Goal: Information Seeking & Learning: Learn about a topic

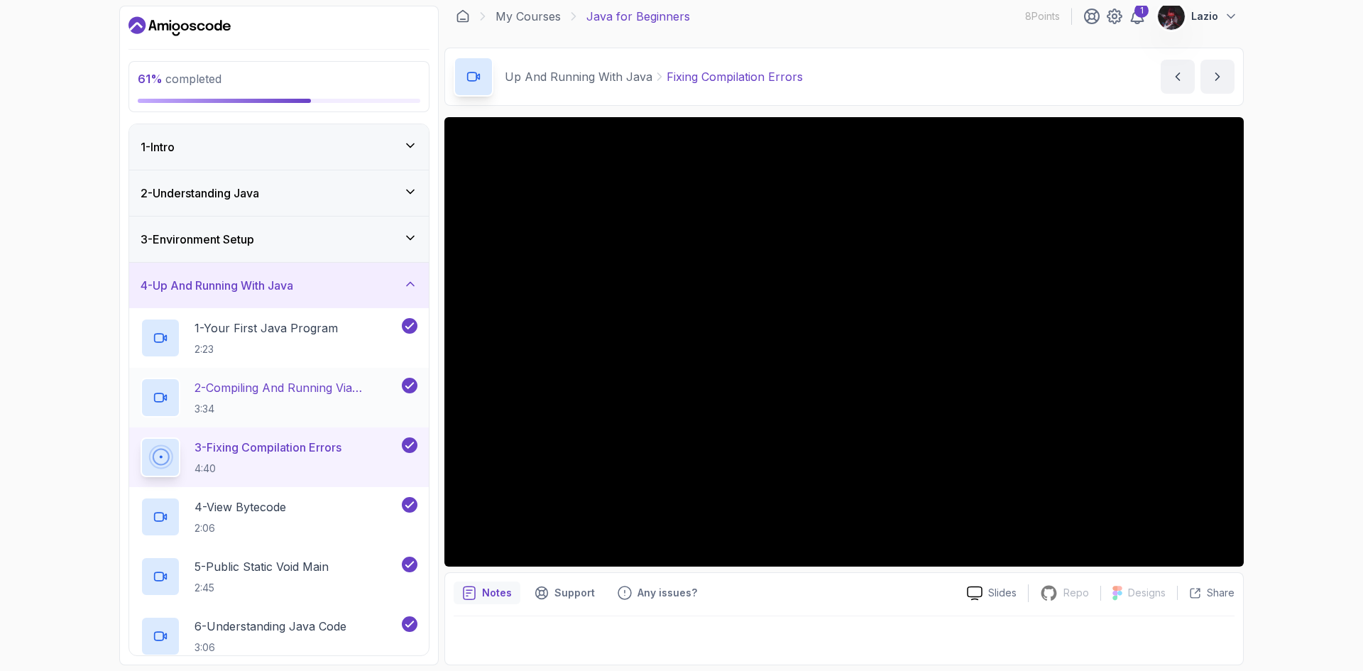
scroll to position [213, 0]
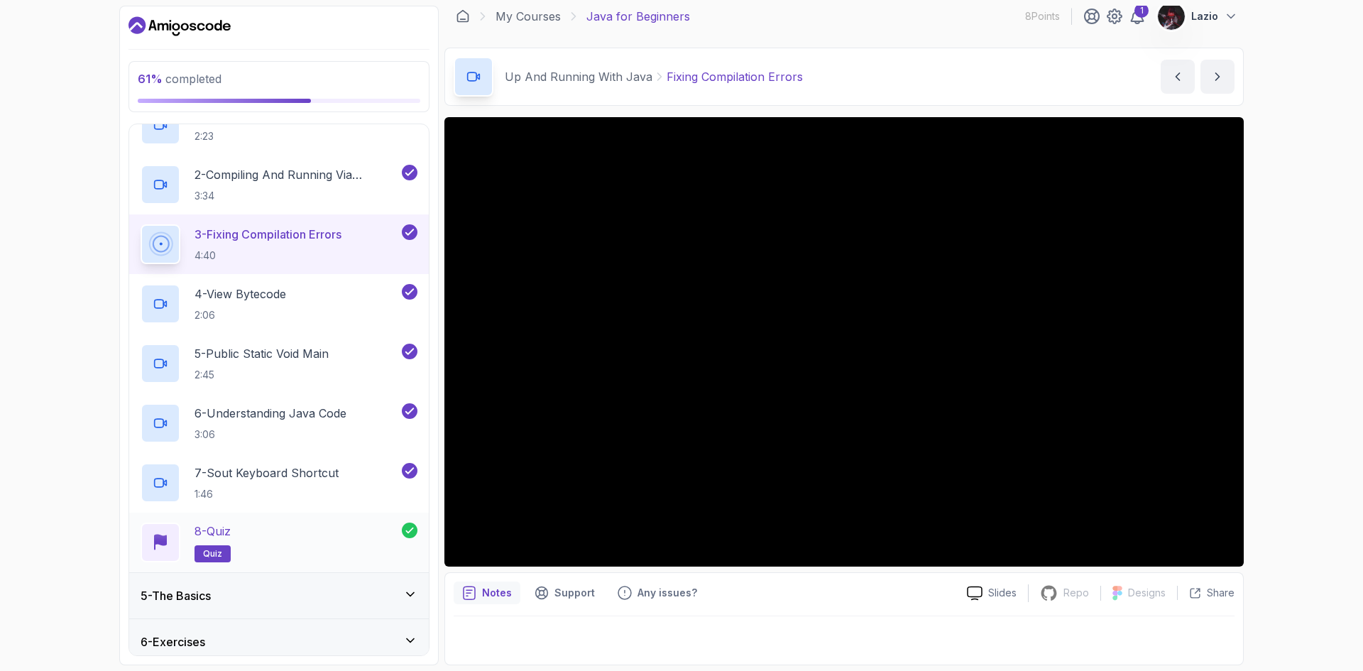
click at [350, 523] on div "8 - Quiz quiz" at bounding box center [271, 543] width 261 height 40
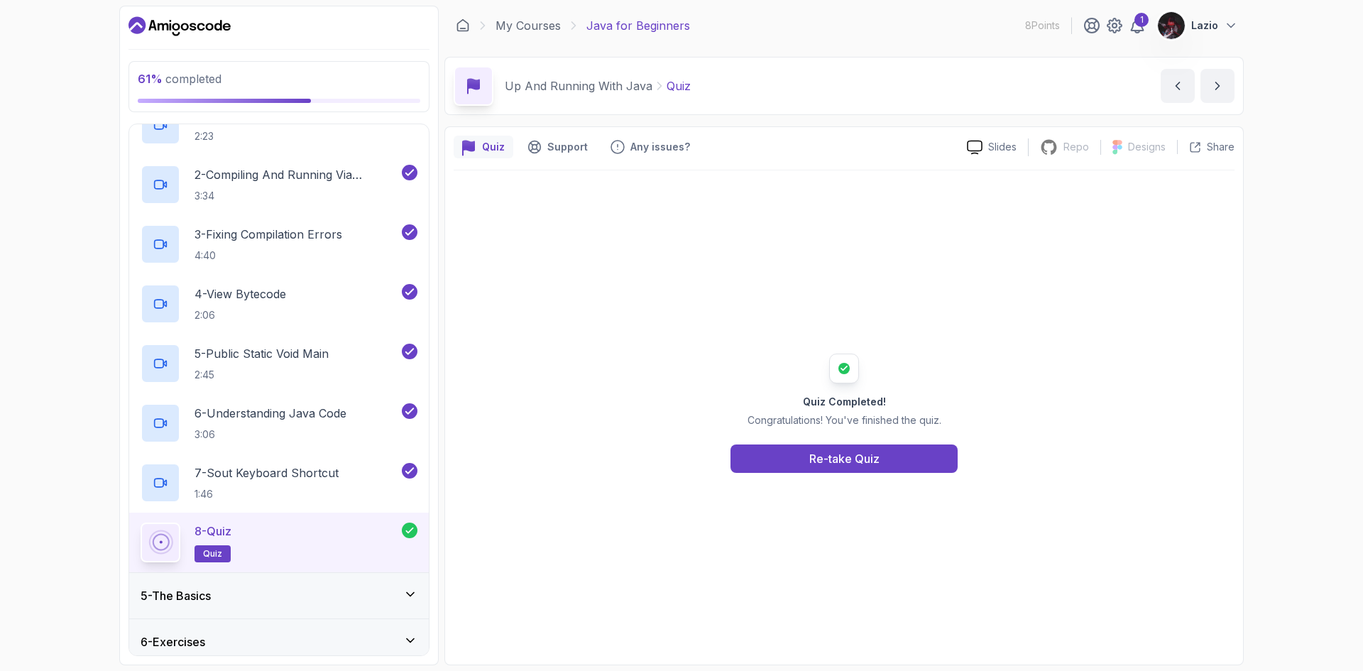
click at [361, 584] on div "5 - The Basics" at bounding box center [279, 595] width 300 height 45
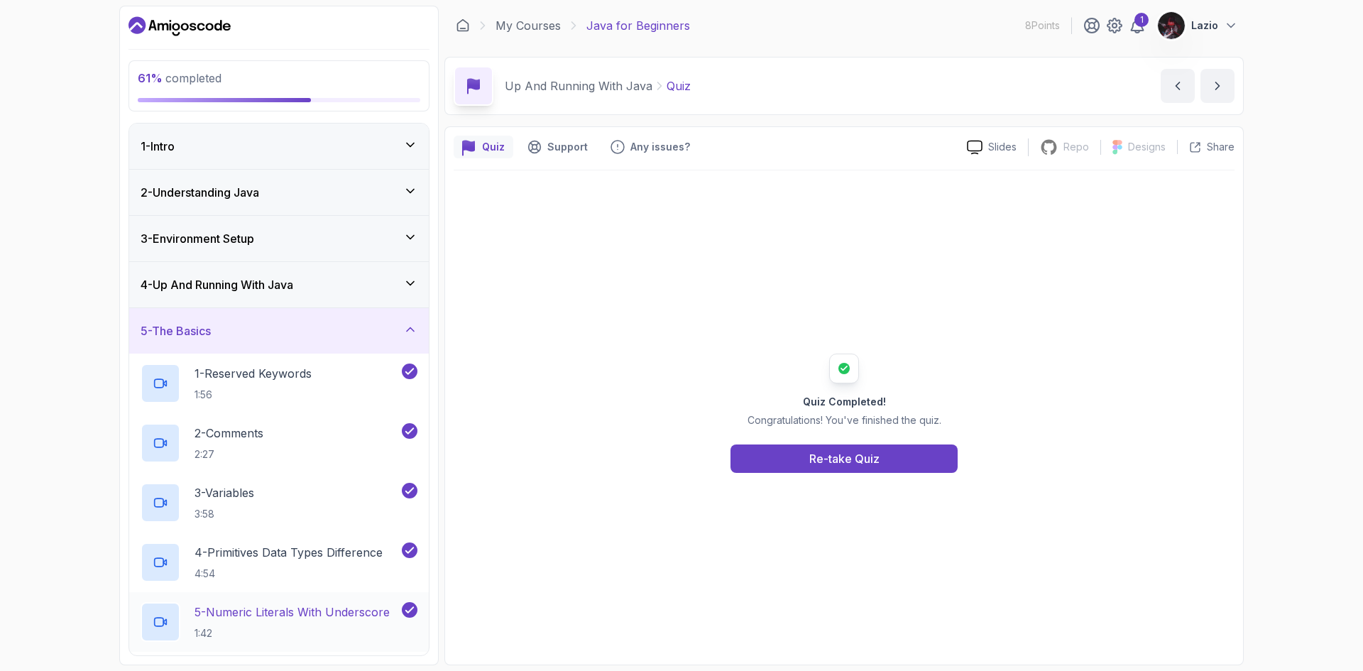
scroll to position [284, 0]
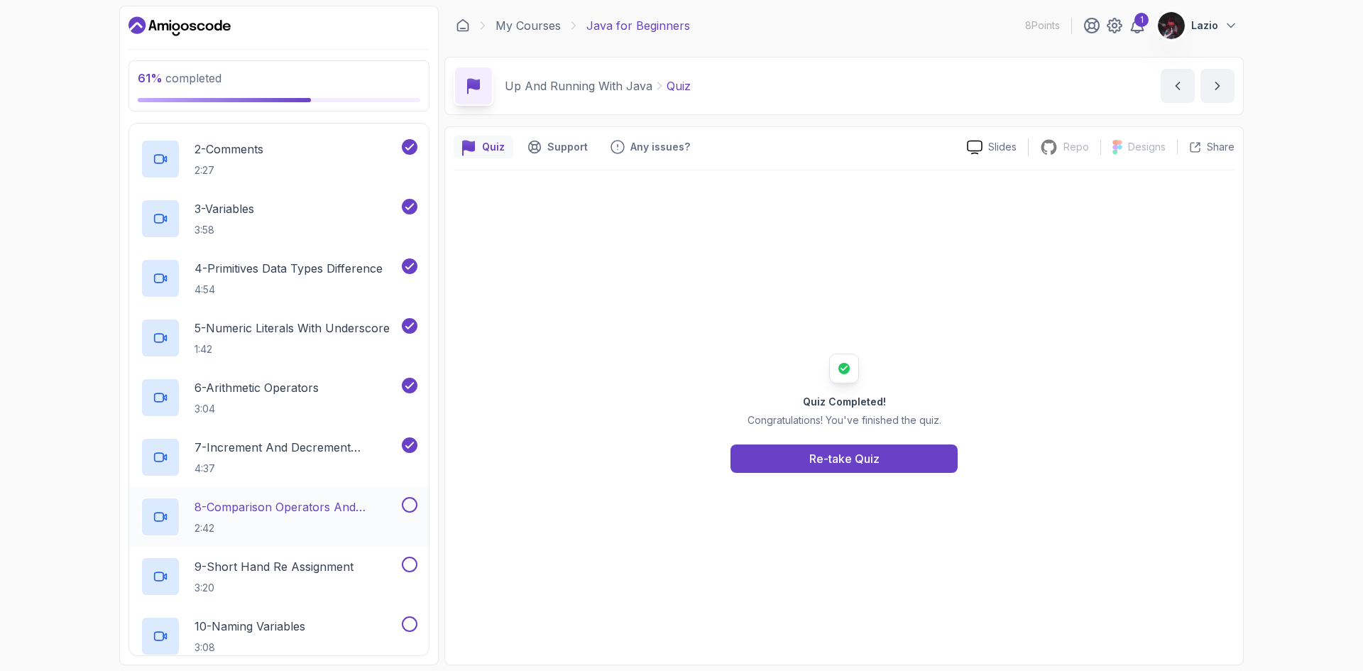
click at [362, 515] on p "8 - Comparison Operators and Booleans" at bounding box center [297, 507] width 205 height 17
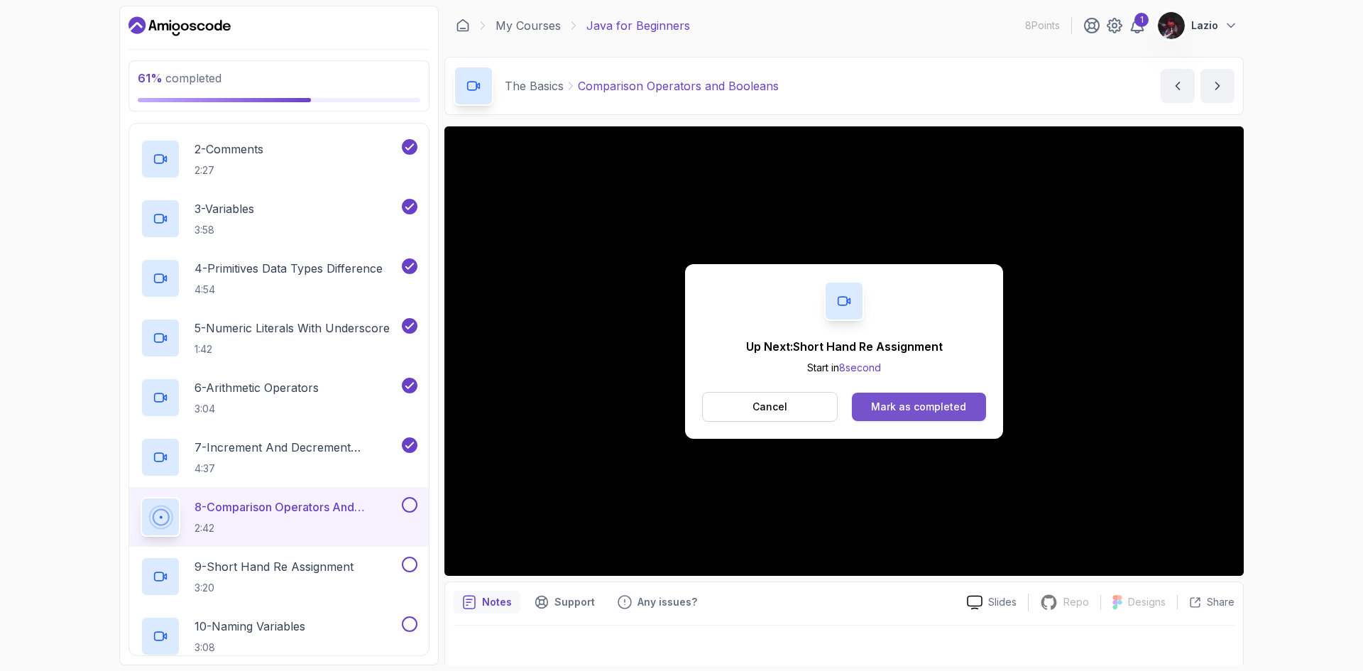
click at [921, 400] on div "Mark as completed" at bounding box center [918, 407] width 95 height 14
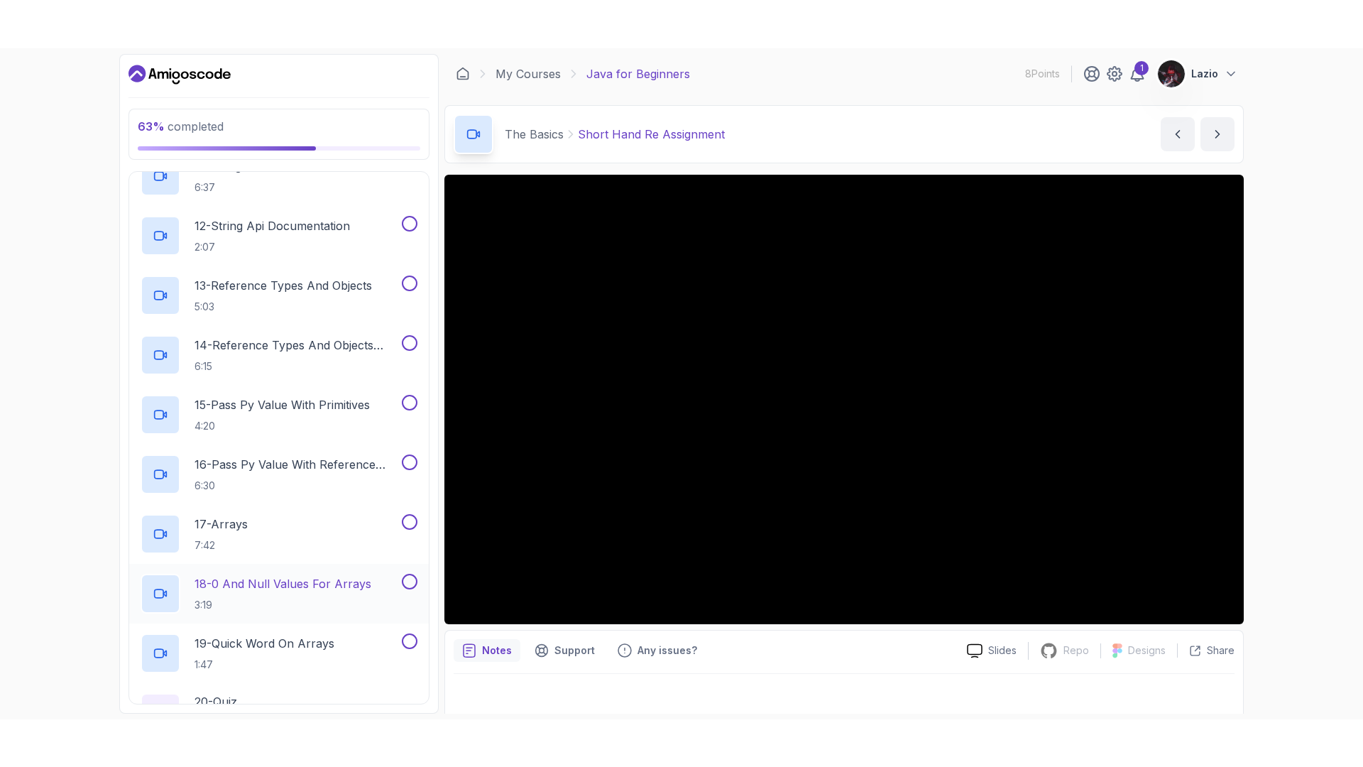
scroll to position [984, 0]
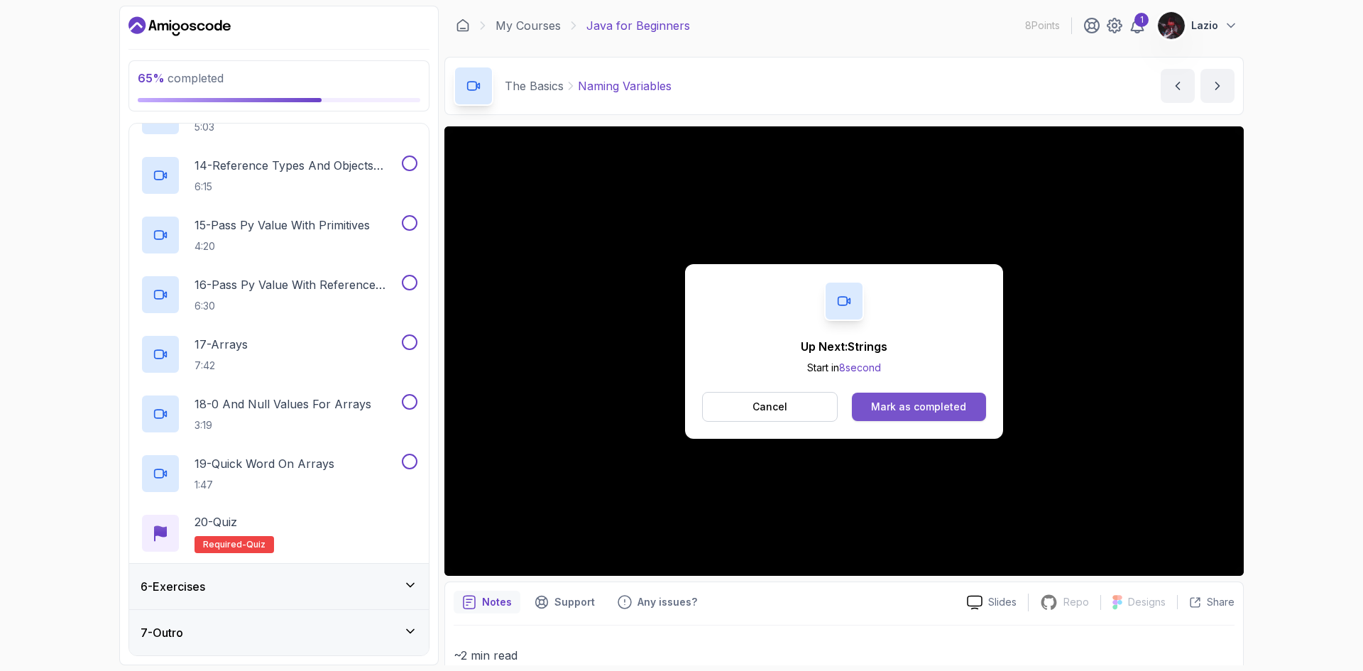
click at [912, 396] on button "Mark as completed" at bounding box center [919, 407] width 134 height 28
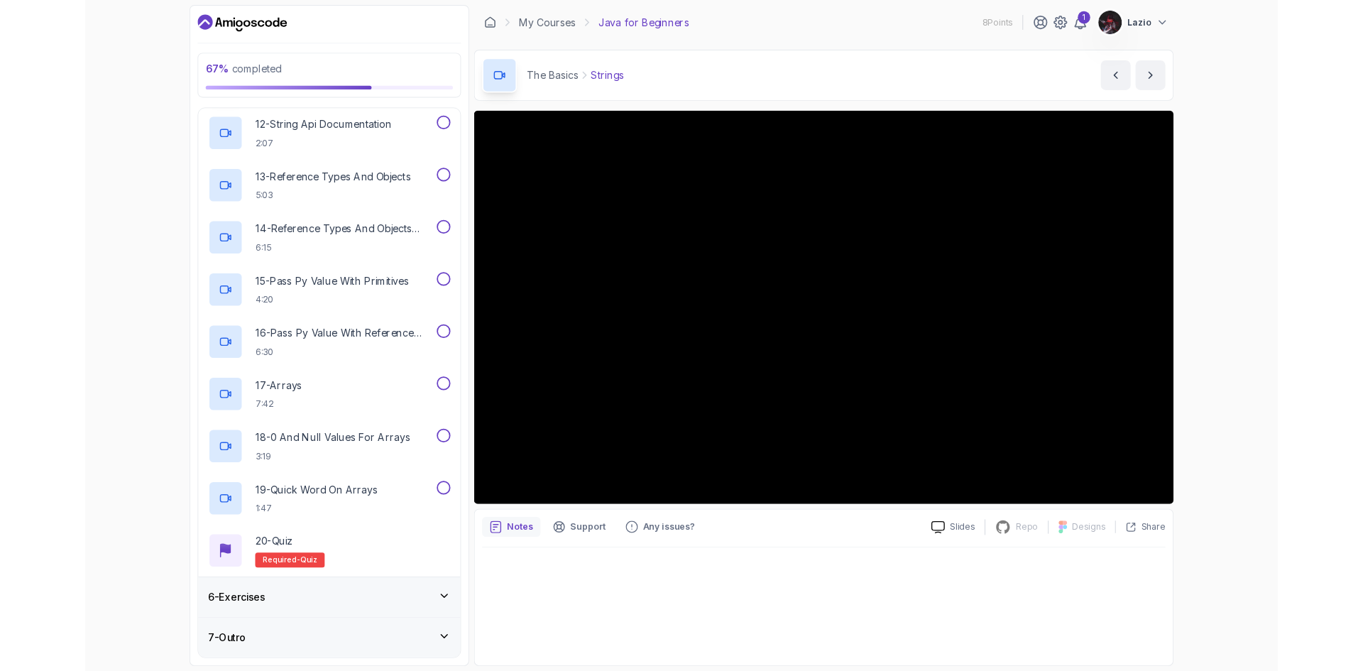
scroll to position [984, 0]
